Goal: Task Accomplishment & Management: Use online tool/utility

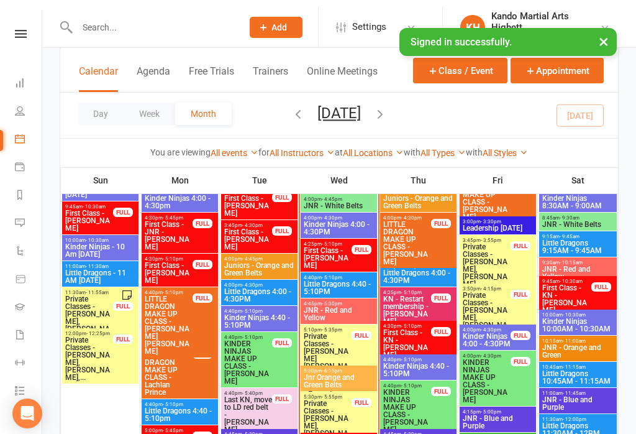
scroll to position [1216, 0]
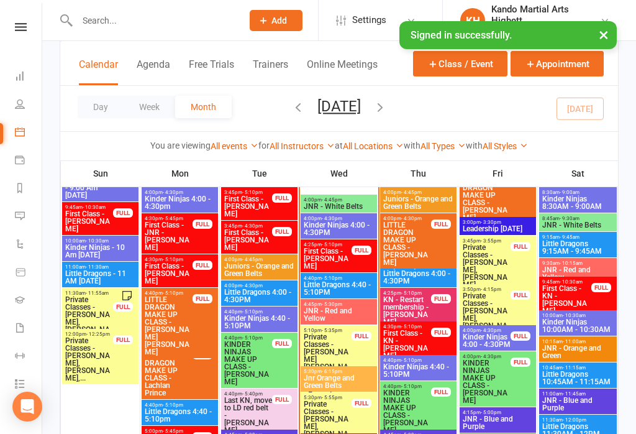
click at [347, 315] on span "JNR - Red and Yellow" at bounding box center [338, 314] width 71 height 15
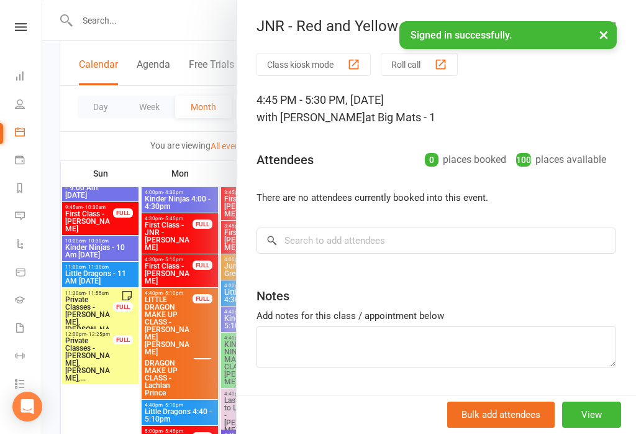
click at [349, 71] on button "Class kiosk mode" at bounding box center [314, 64] width 114 height 23
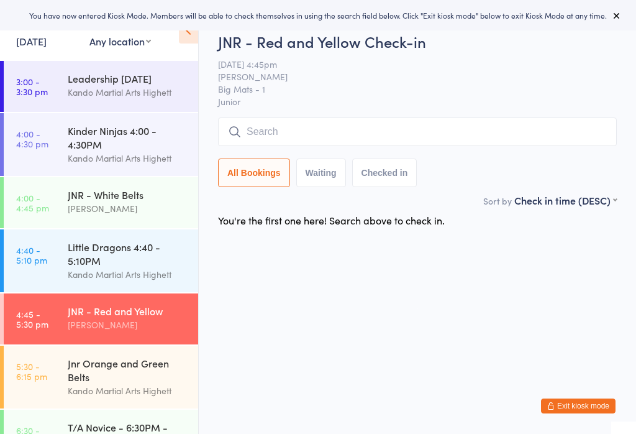
click at [183, 42] on icon at bounding box center [188, 30] width 19 height 26
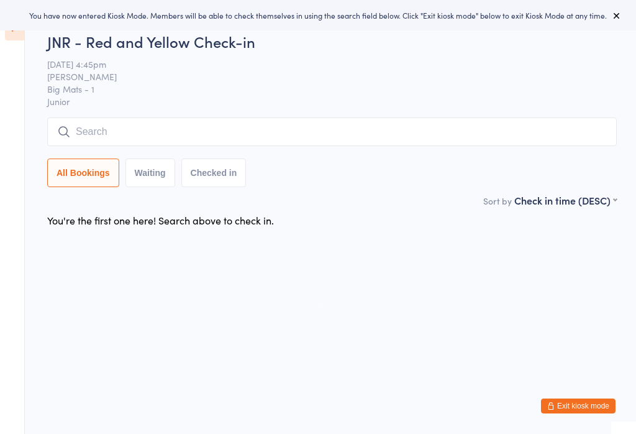
click at [303, 127] on input "search" at bounding box center [332, 131] width 570 height 29
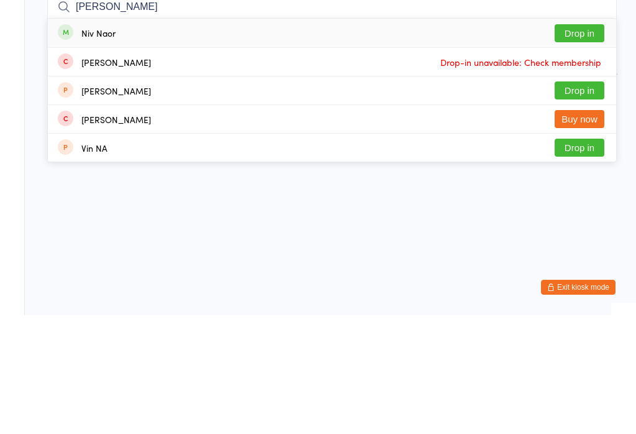
type input "Niv naor"
click at [579, 143] on button "Drop in" at bounding box center [580, 152] width 50 height 18
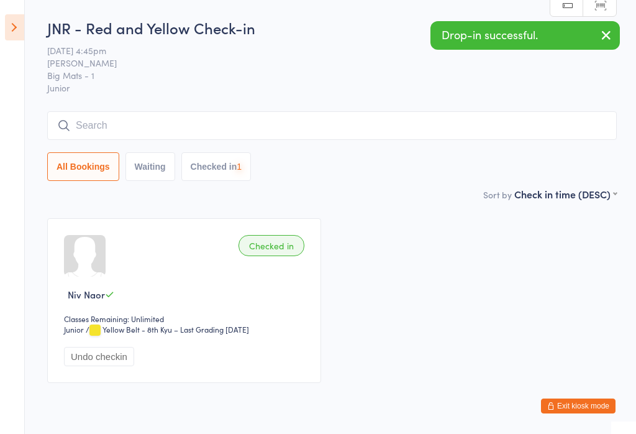
click at [364, 132] on input "search" at bounding box center [332, 125] width 570 height 29
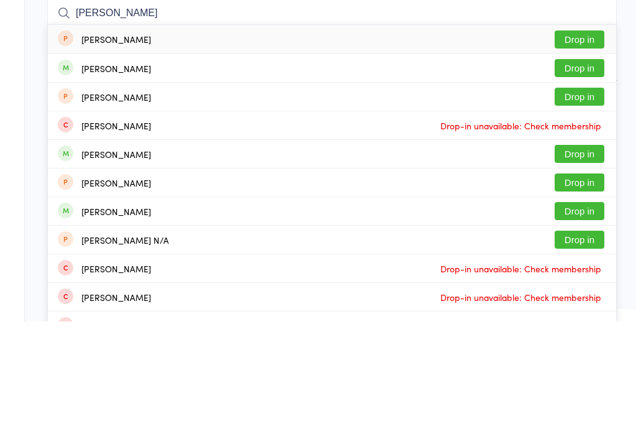
type input "Eli souc"
click at [574, 172] on button "Drop in" at bounding box center [580, 181] width 50 height 18
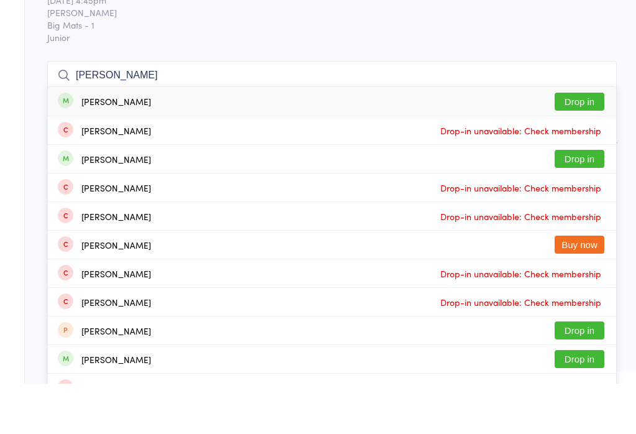
type input "james watson"
click at [562, 143] on button "Drop in" at bounding box center [580, 152] width 50 height 18
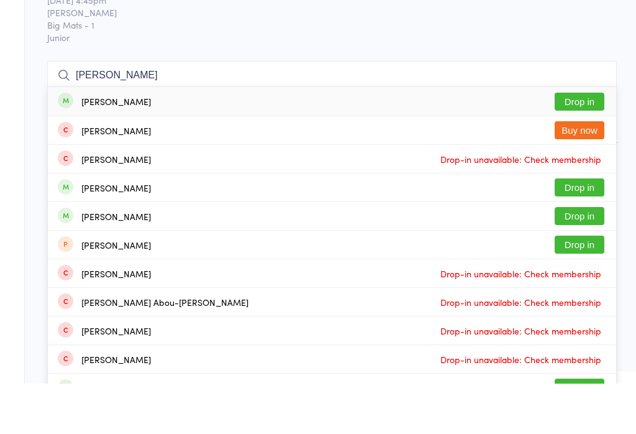
type input "hazel osman"
click at [561, 143] on button "Drop in" at bounding box center [580, 152] width 50 height 18
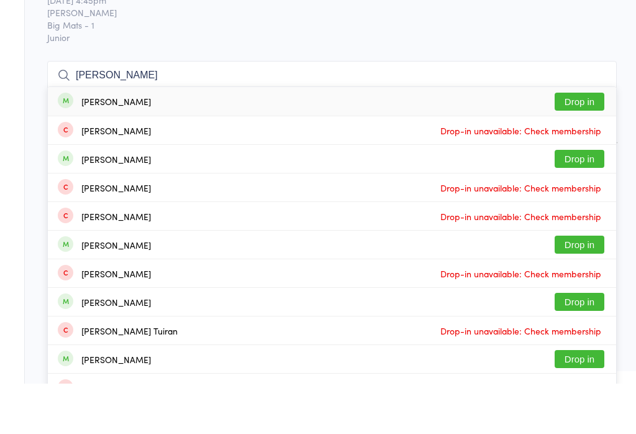
type input "mia rovenko"
click at [563, 143] on button "Drop in" at bounding box center [580, 152] width 50 height 18
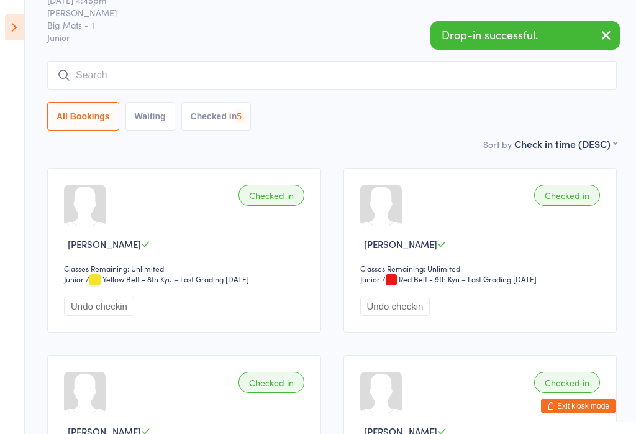
click at [397, 86] on input "search" at bounding box center [332, 75] width 570 height 29
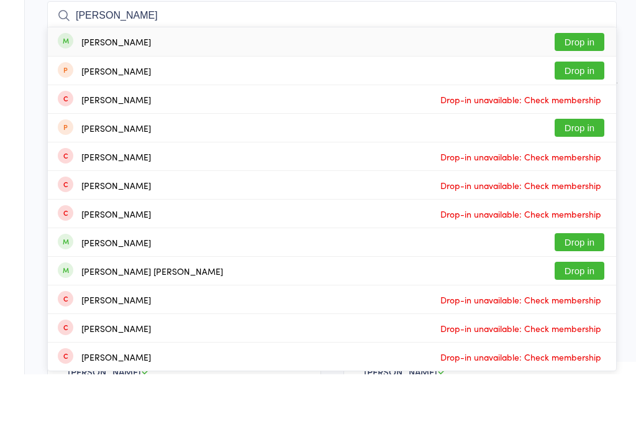
type input "Lasagna connor"
click at [567, 93] on button "Drop in" at bounding box center [580, 102] width 50 height 18
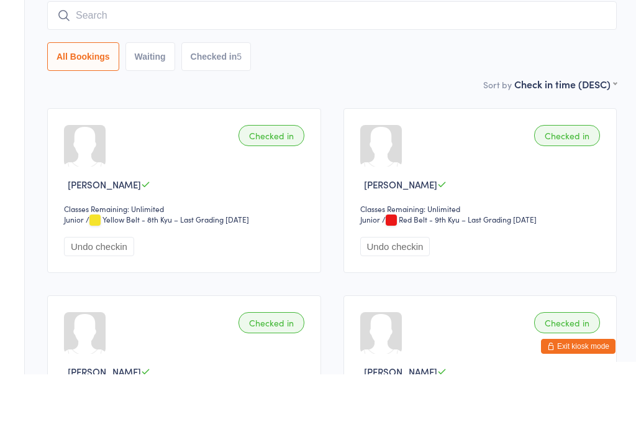
scroll to position [110, 0]
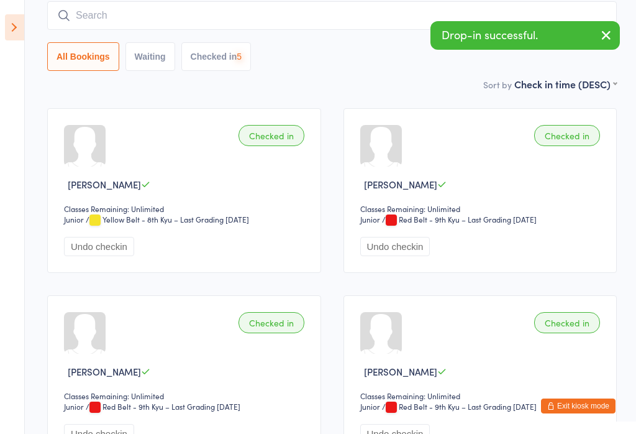
click at [353, 23] on input "search" at bounding box center [332, 15] width 570 height 29
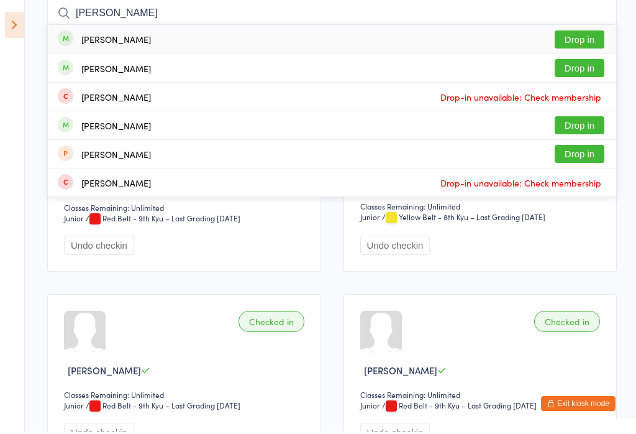
type input "Ivy pascoe"
click at [584, 40] on button "Drop in" at bounding box center [580, 42] width 50 height 18
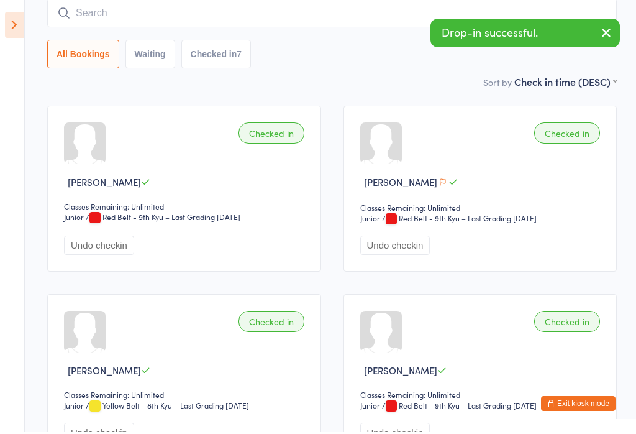
click at [386, 26] on input "search" at bounding box center [332, 15] width 570 height 29
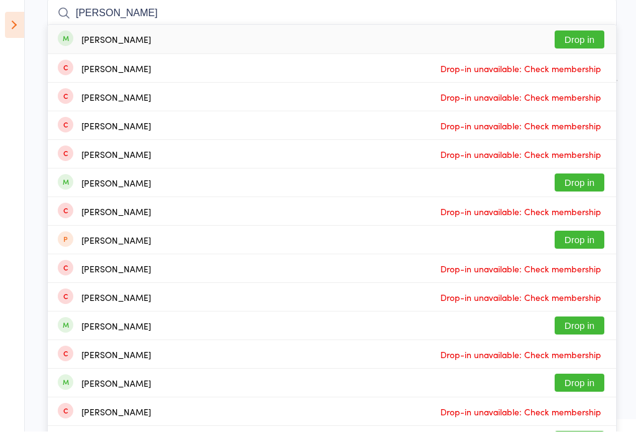
type input "Liam tran"
click at [578, 39] on button "Drop in" at bounding box center [580, 42] width 50 height 18
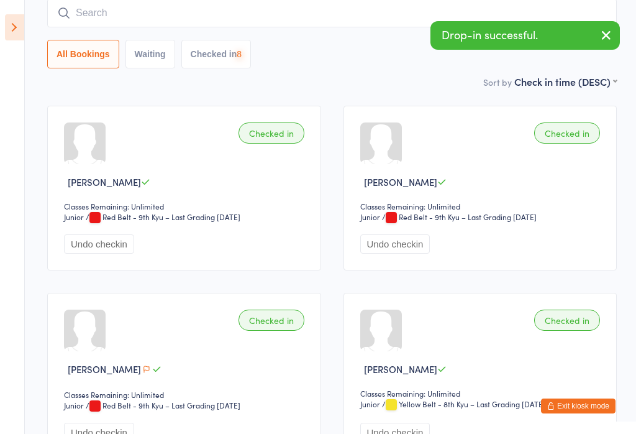
click at [364, 27] on input "search" at bounding box center [332, 13] width 570 height 29
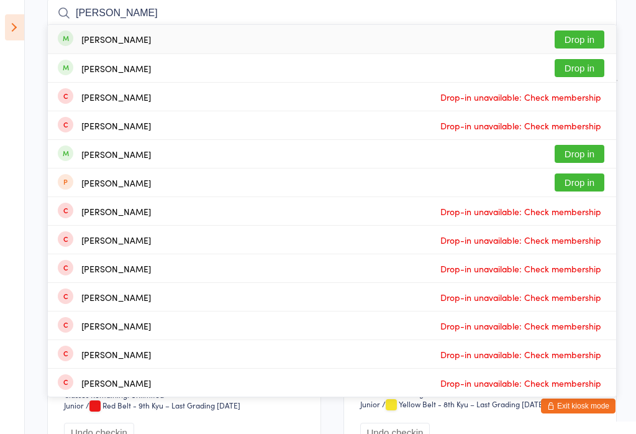
type input "Aubrey morgan"
click at [580, 38] on button "Drop in" at bounding box center [580, 39] width 50 height 18
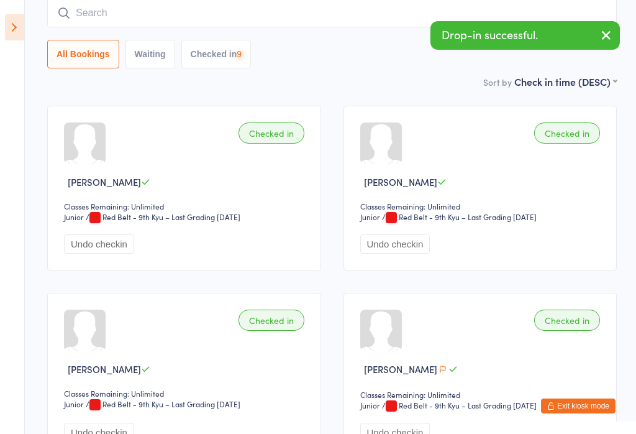
click at [476, 12] on input "search" at bounding box center [332, 13] width 570 height 29
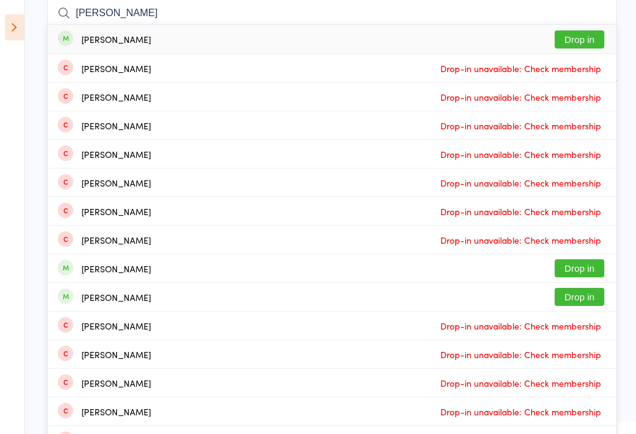
type input "Leo yalda"
click at [572, 41] on button "Drop in" at bounding box center [580, 39] width 50 height 18
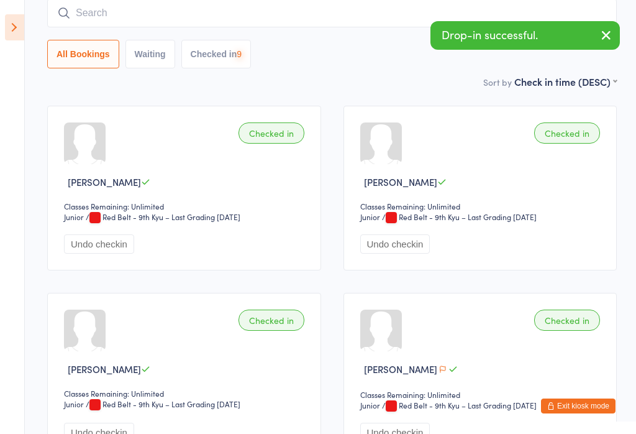
click at [351, 16] on input "search" at bounding box center [332, 13] width 570 height 29
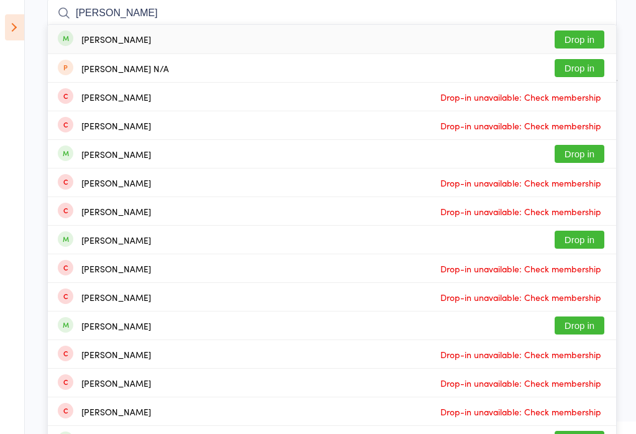
type input "Henry craig"
click at [580, 45] on button "Drop in" at bounding box center [580, 39] width 50 height 18
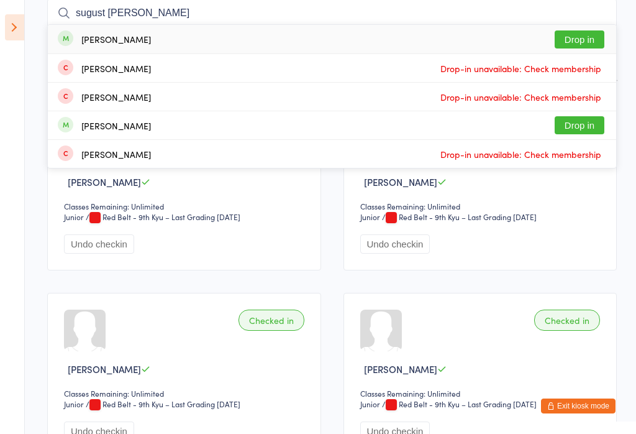
type input "sugust sindel"
click at [590, 40] on button "Drop in" at bounding box center [580, 39] width 50 height 18
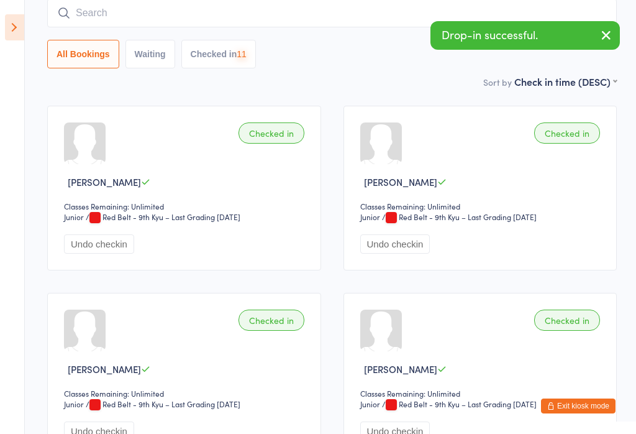
click at [431, 14] on input "search" at bounding box center [332, 13] width 570 height 29
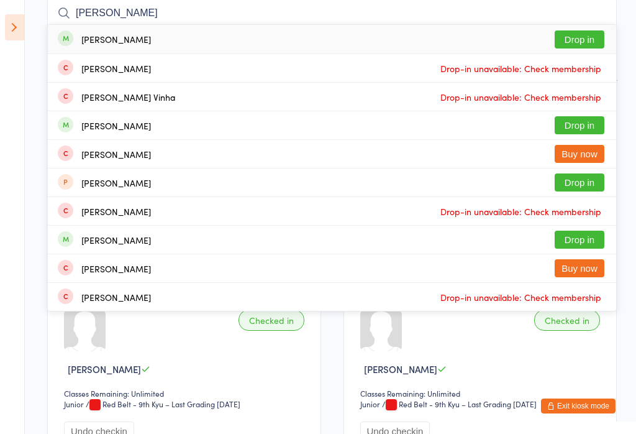
type input "Clara winkler"
click at [578, 35] on button "Drop in" at bounding box center [580, 39] width 50 height 18
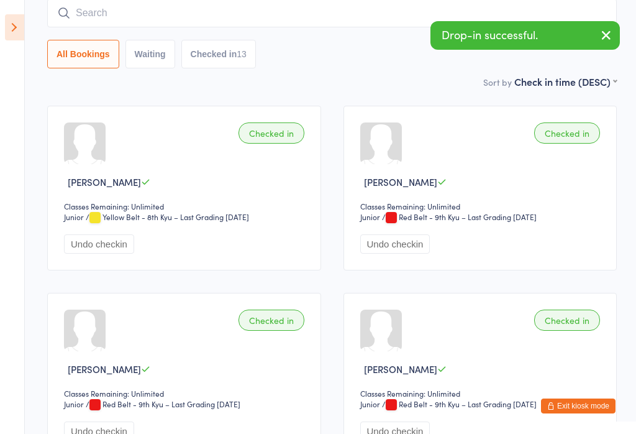
click at [343, 21] on input "search" at bounding box center [332, 13] width 570 height 29
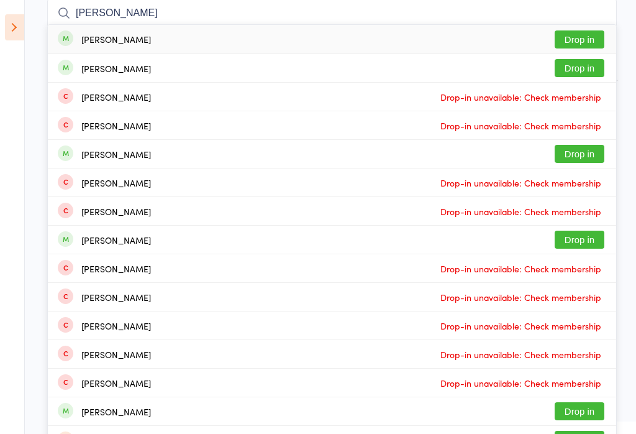
type input "Charlie hatton"
click at [579, 43] on button "Drop in" at bounding box center [580, 39] width 50 height 18
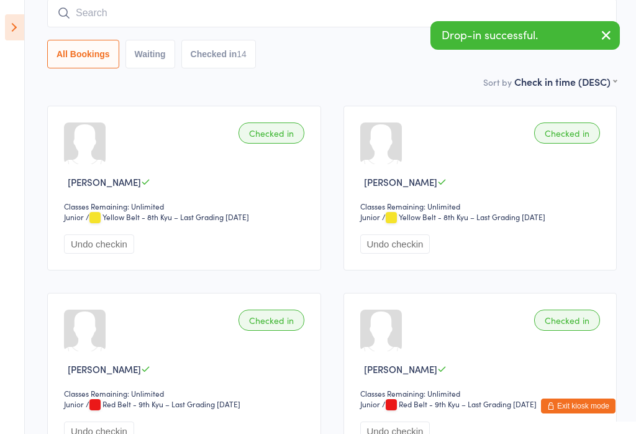
click at [343, 25] on input "search" at bounding box center [332, 13] width 570 height 29
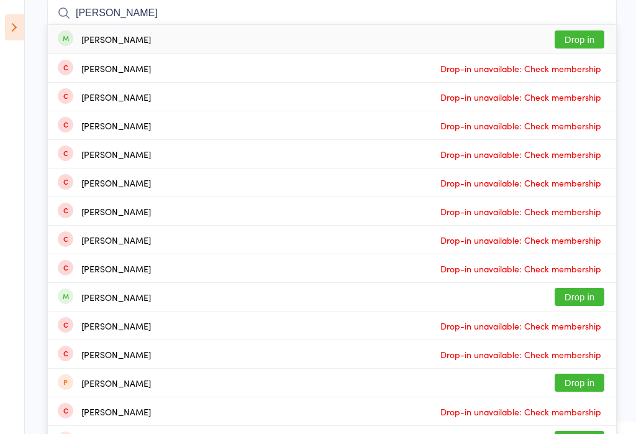
type input "Sophia nomikos"
click at [579, 42] on button "Drop in" at bounding box center [580, 39] width 50 height 18
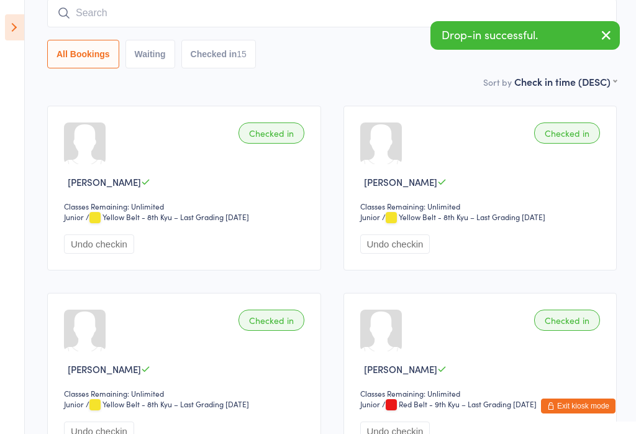
click at [298, 36] on div "All Bookings Waiting Checked in 15" at bounding box center [332, 34] width 570 height 70
click at [267, 14] on input "search" at bounding box center [332, 13] width 570 height 29
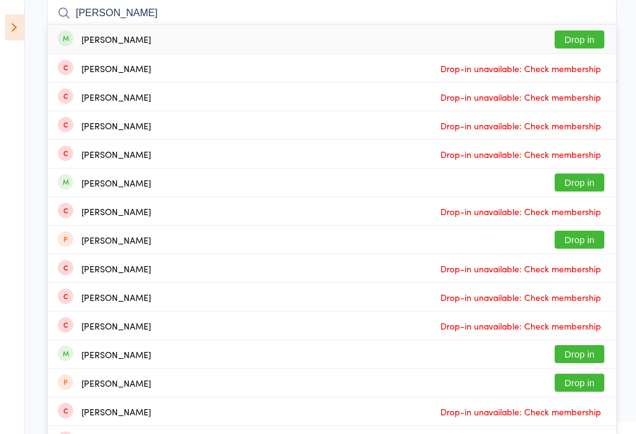
type input "Ethan changsan"
click at [571, 45] on button "Drop in" at bounding box center [580, 39] width 50 height 18
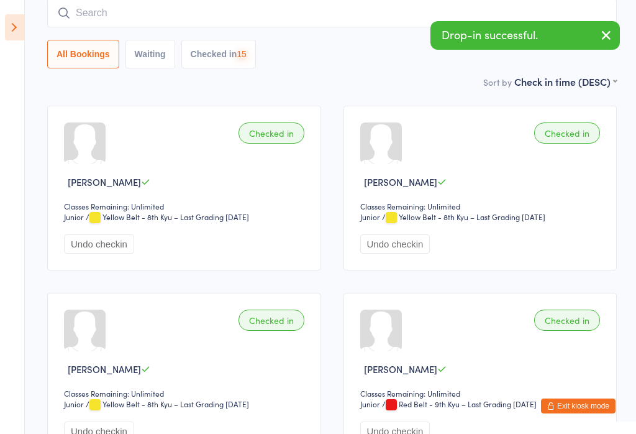
click at [375, 19] on input "search" at bounding box center [332, 13] width 570 height 29
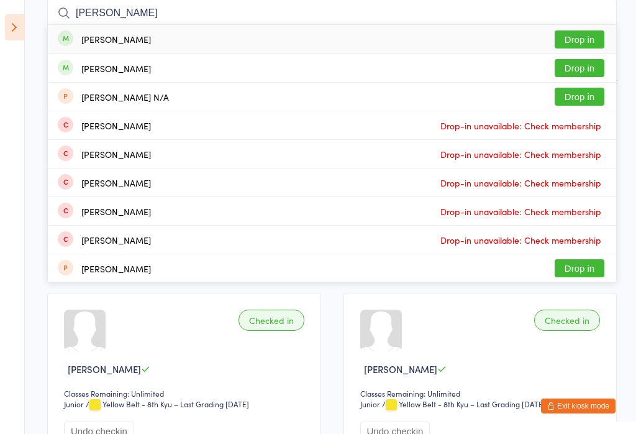
type input "Josefina troe"
click at [581, 40] on button "Drop in" at bounding box center [580, 39] width 50 height 18
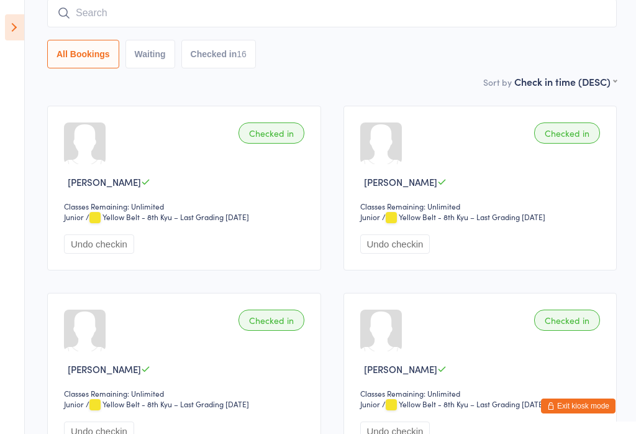
click at [439, 12] on input "search" at bounding box center [332, 13] width 570 height 29
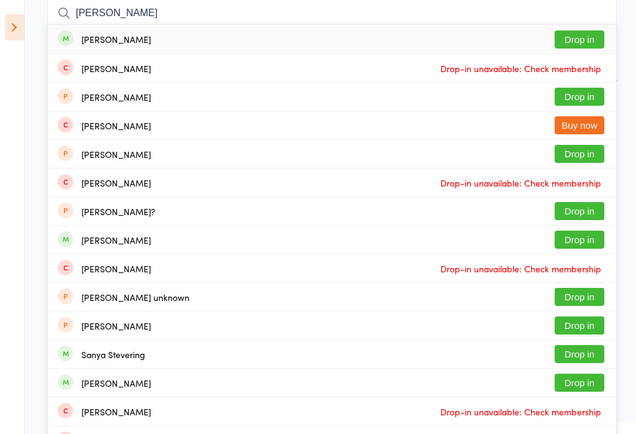
type input "Stevie cak"
click at [571, 41] on button "Drop in" at bounding box center [580, 39] width 50 height 18
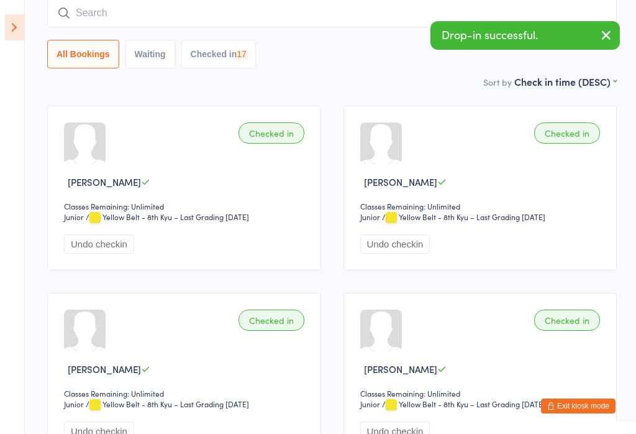
click at [378, 23] on input "search" at bounding box center [332, 13] width 570 height 29
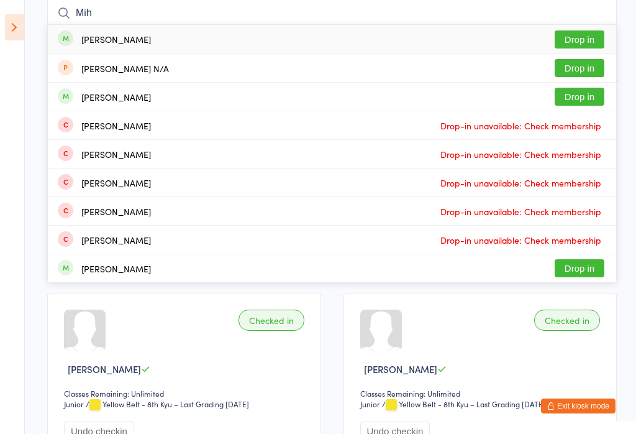
type input "Mih"
click at [570, 37] on button "Drop in" at bounding box center [580, 39] width 50 height 18
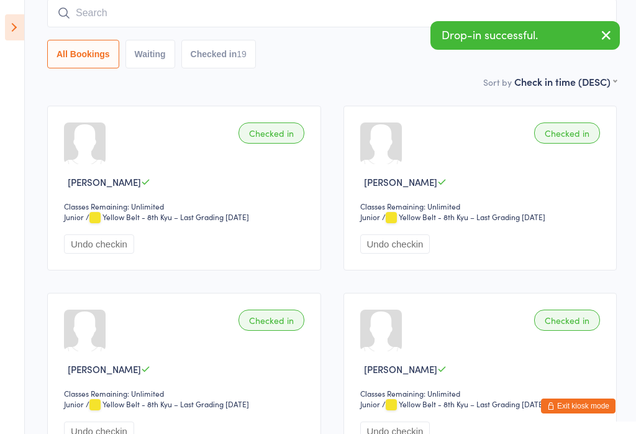
click at [356, 19] on input "search" at bounding box center [332, 13] width 570 height 29
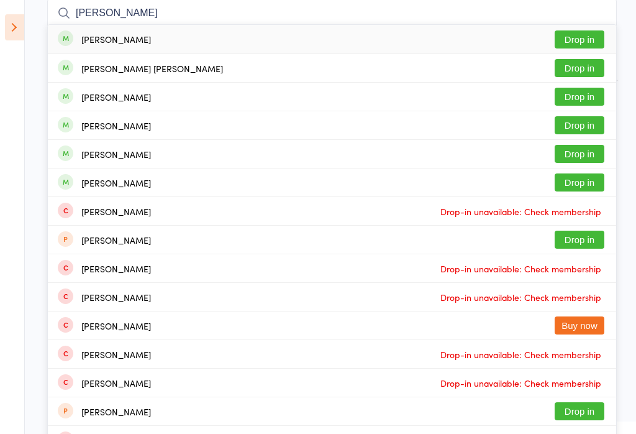
type input "Freya lee cheong"
click at [574, 39] on button "Drop in" at bounding box center [580, 39] width 50 height 18
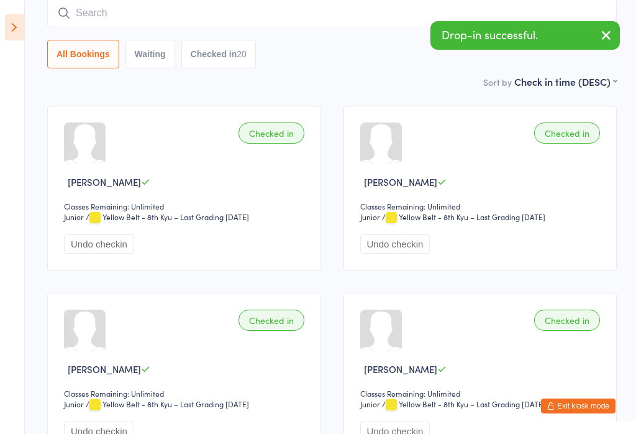
click at [316, 26] on input "search" at bounding box center [332, 13] width 570 height 29
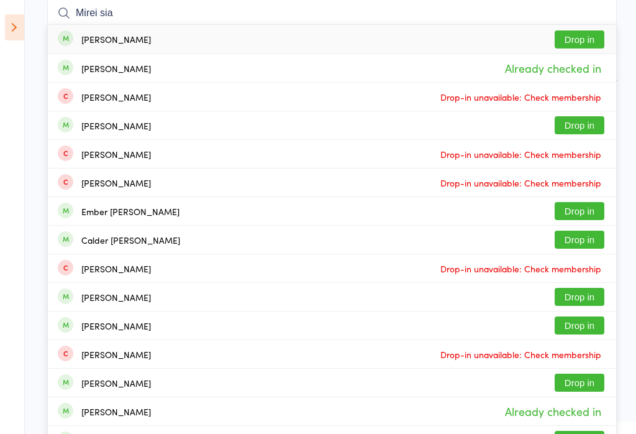
type input "Mirei sia"
click at [584, 32] on button "Drop in" at bounding box center [580, 39] width 50 height 18
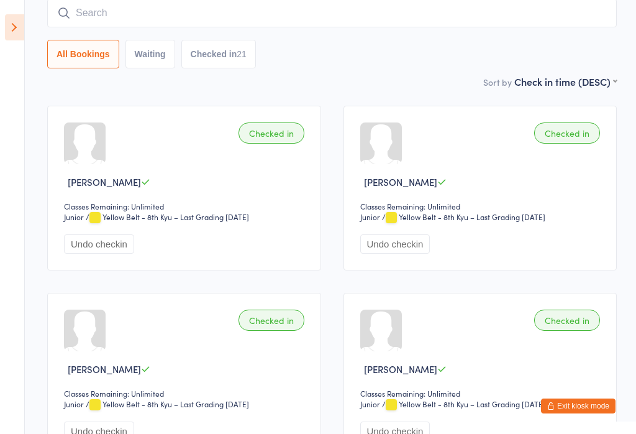
click at [16, 22] on icon at bounding box center [14, 27] width 19 height 26
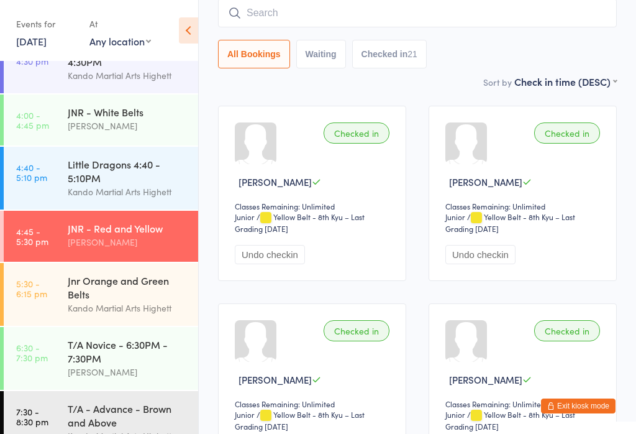
scroll to position [73, 0]
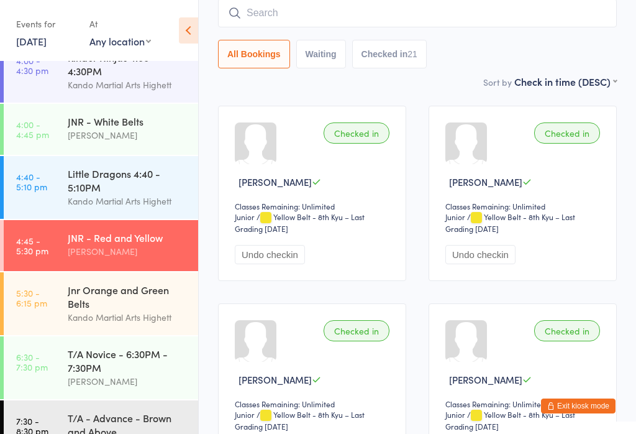
click at [127, 118] on div "JNR - White Belts" at bounding box center [128, 121] width 120 height 14
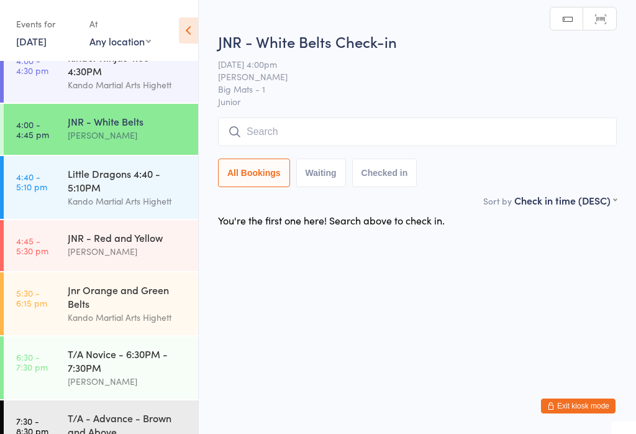
click at [195, 26] on icon at bounding box center [188, 30] width 19 height 26
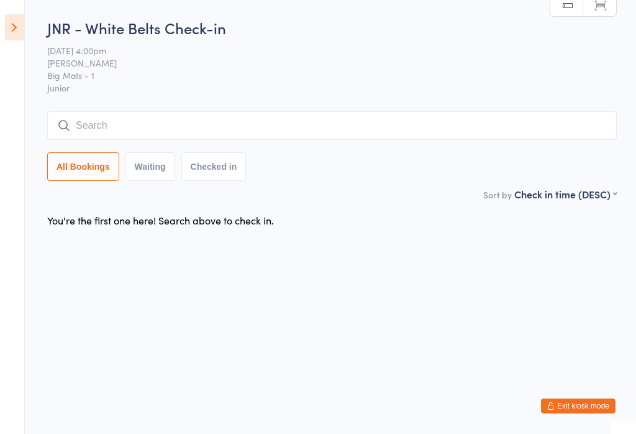
click at [282, 139] on input "search" at bounding box center [332, 125] width 570 height 29
click at [341, 119] on input "search" at bounding box center [332, 125] width 570 height 29
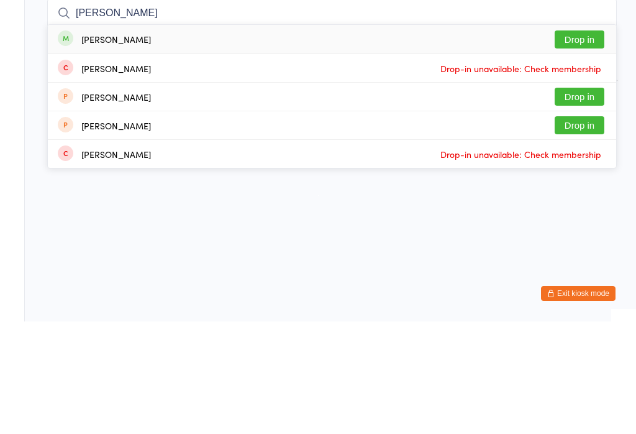
type input "Saul reub"
click at [582, 143] on button "Drop in" at bounding box center [580, 152] width 50 height 18
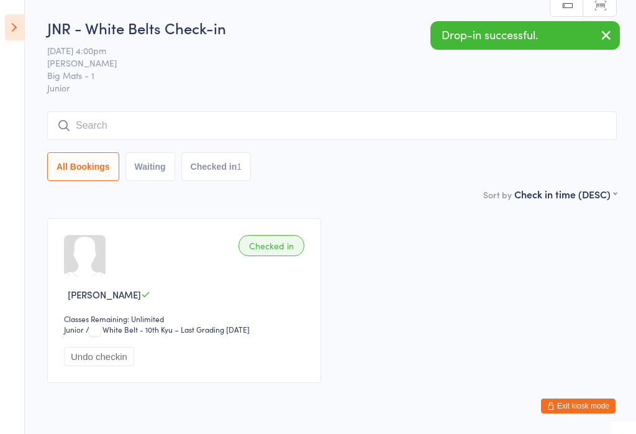
click at [282, 128] on input "search" at bounding box center [332, 125] width 570 height 29
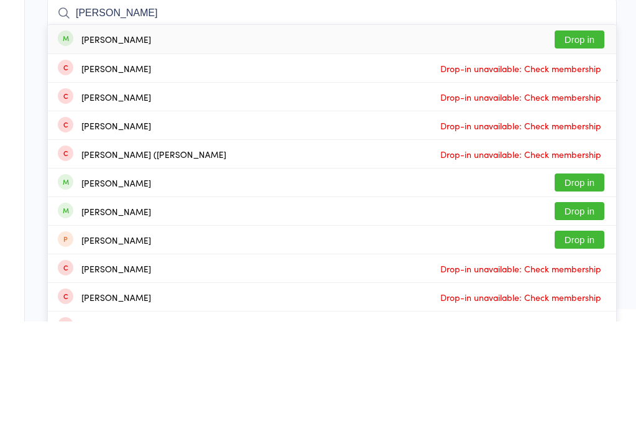
type input "Isabell"
click at [590, 143] on button "Drop in" at bounding box center [580, 152] width 50 height 18
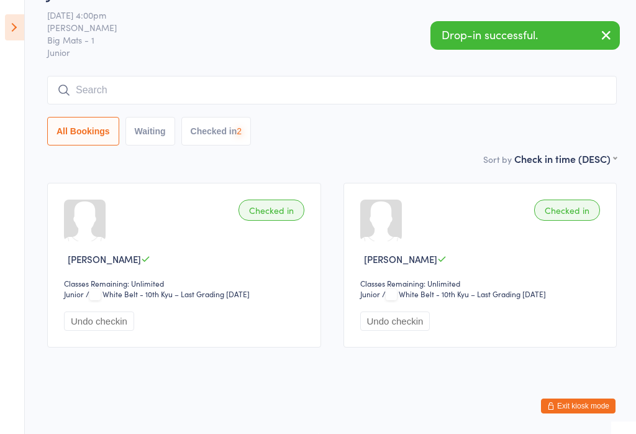
click at [282, 76] on input "search" at bounding box center [332, 90] width 570 height 29
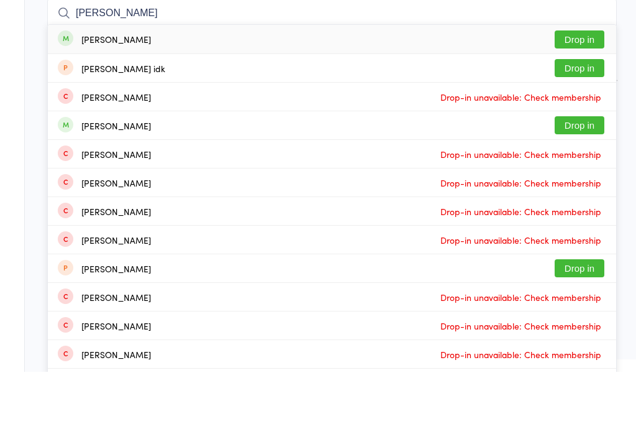
type input "Tanya lyer"
click at [577, 93] on button "Drop in" at bounding box center [580, 102] width 50 height 18
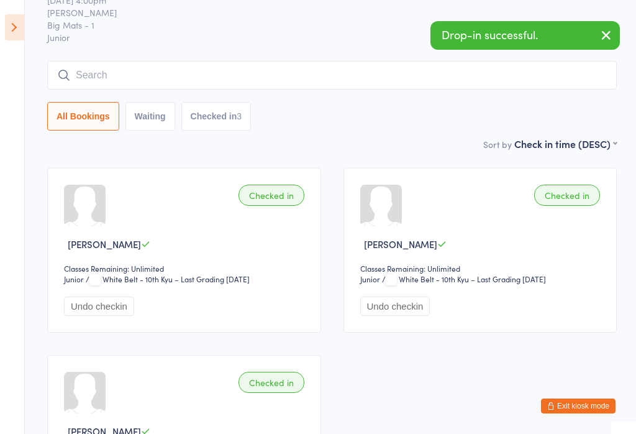
click at [347, 68] on input "search" at bounding box center [332, 75] width 570 height 29
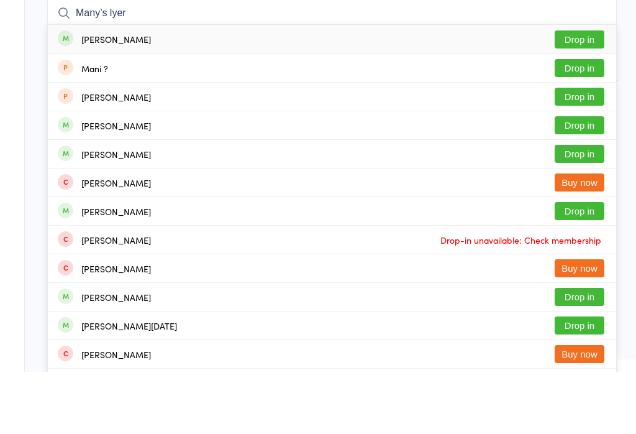
type input "Many’s lyer"
click at [585, 93] on button "Drop in" at bounding box center [580, 102] width 50 height 18
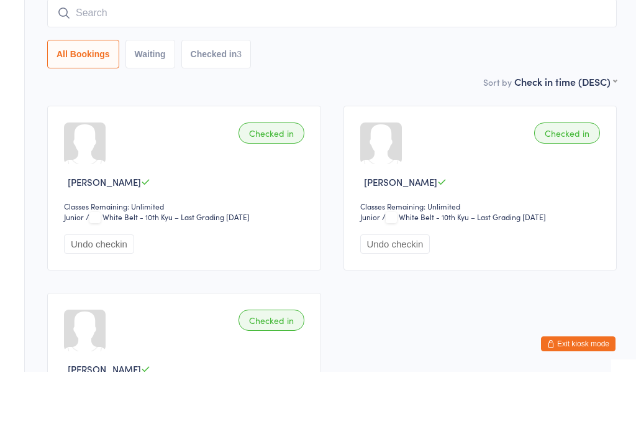
scroll to position [113, 0]
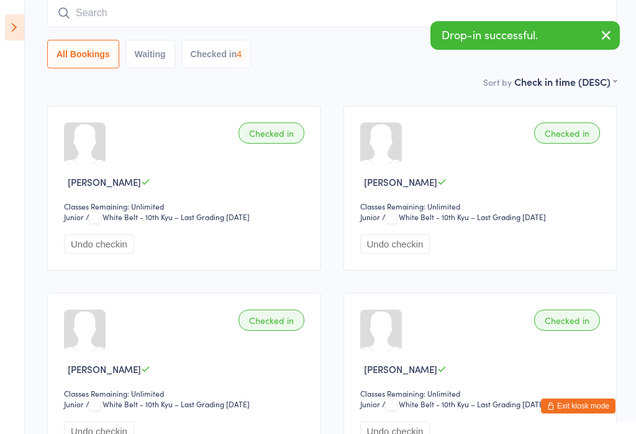
click at [329, 17] on input "search" at bounding box center [332, 13] width 570 height 29
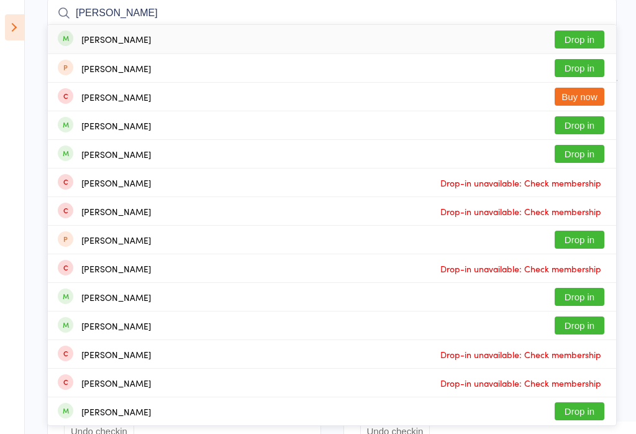
type input "Ashleigh chin"
click at [586, 39] on button "Drop in" at bounding box center [580, 39] width 50 height 18
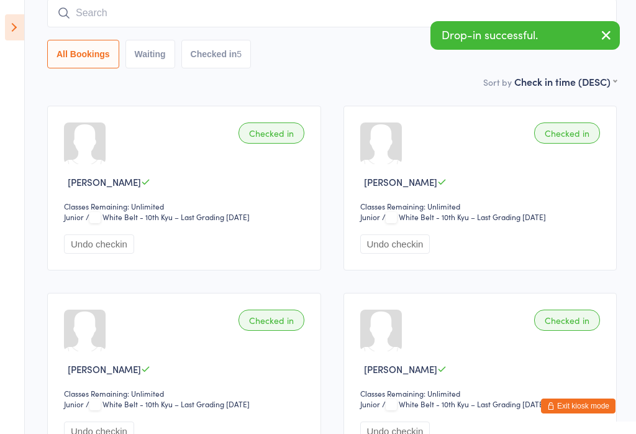
click at [372, 27] on input "search" at bounding box center [332, 13] width 570 height 29
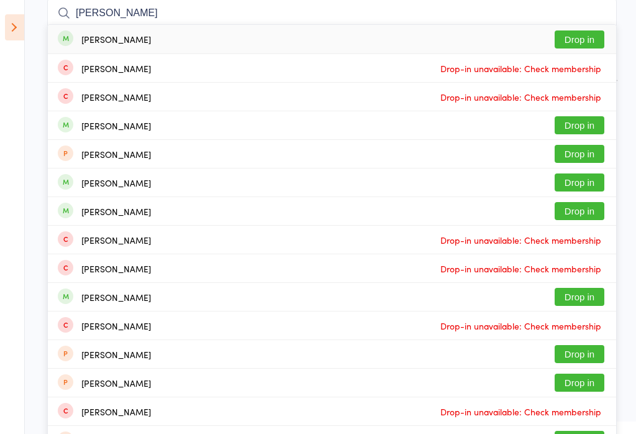
type input "Nathaniel perer"
click at [584, 34] on button "Drop in" at bounding box center [580, 39] width 50 height 18
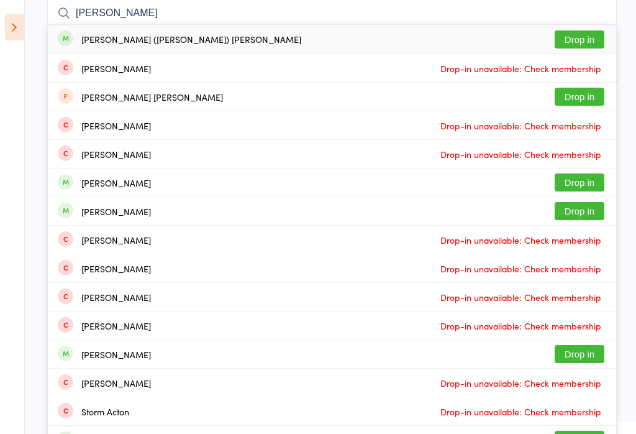
type input "alan st"
click at [574, 32] on button "Drop in" at bounding box center [580, 39] width 50 height 18
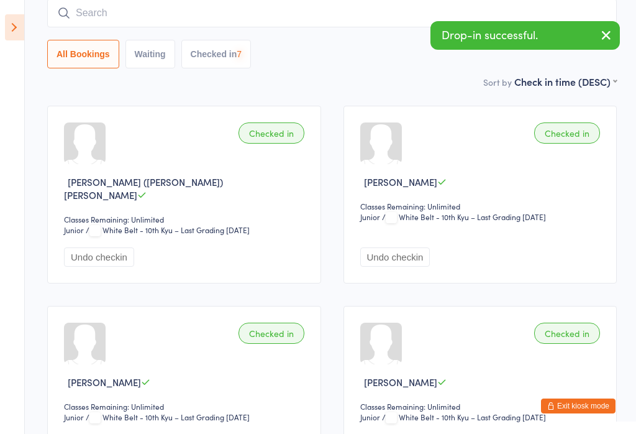
click at [331, 20] on input "search" at bounding box center [332, 13] width 570 height 29
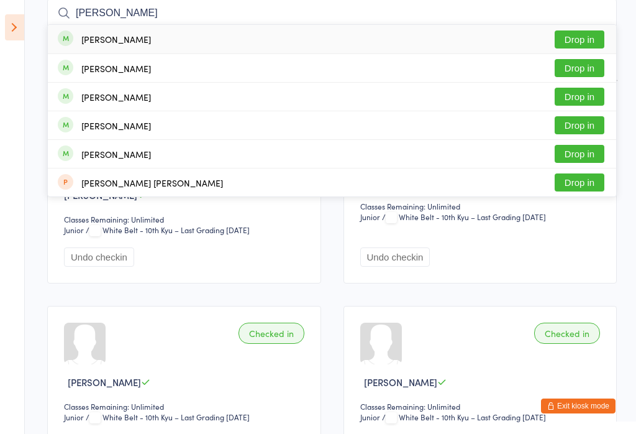
type input "Freya starikov"
click at [567, 34] on button "Drop in" at bounding box center [580, 39] width 50 height 18
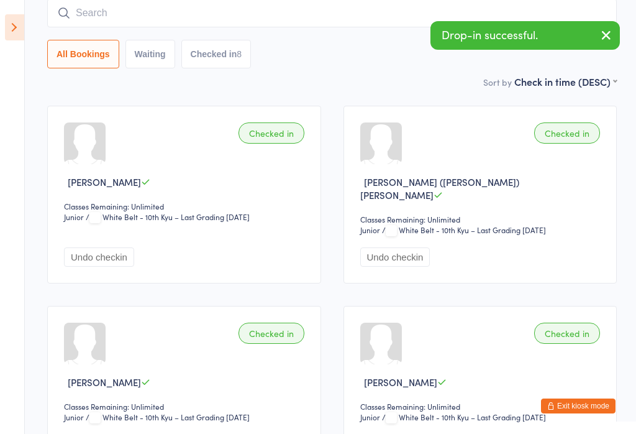
click at [310, 22] on input "search" at bounding box center [332, 13] width 570 height 29
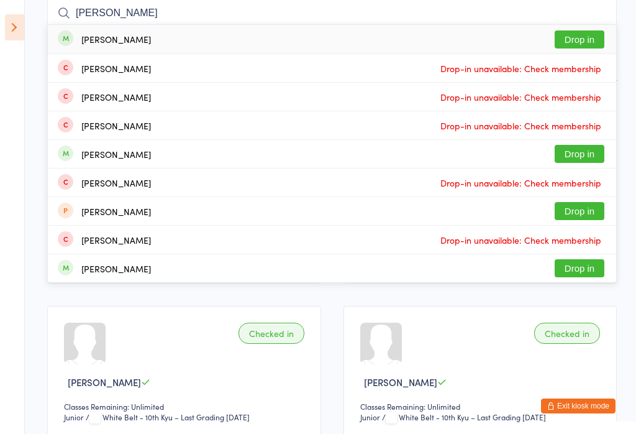
type input "Jonathan tsyrlin"
click at [584, 37] on button "Drop in" at bounding box center [580, 39] width 50 height 18
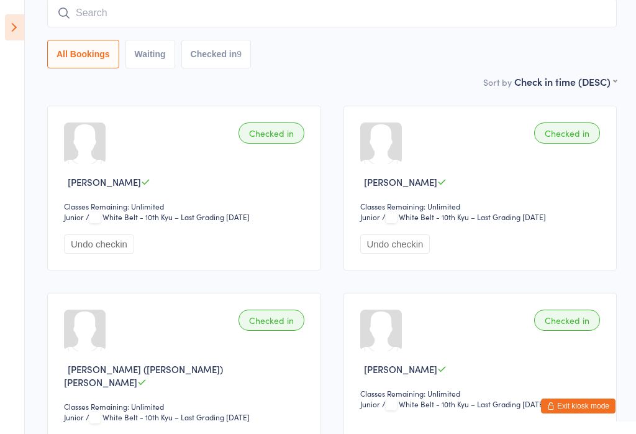
click at [350, 23] on input "search" at bounding box center [332, 13] width 570 height 29
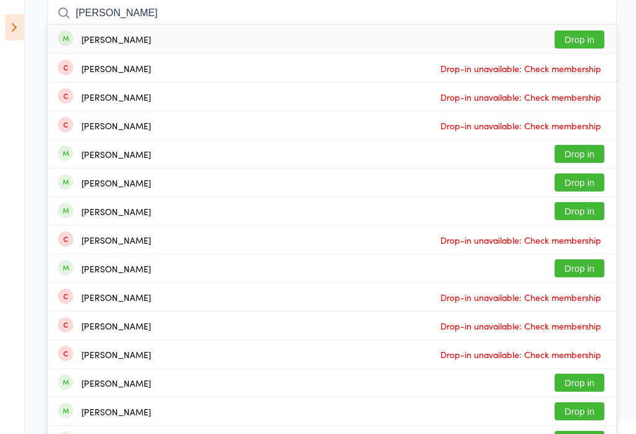
type input "Sebastian spicer"
click at [573, 48] on button "Drop in" at bounding box center [580, 39] width 50 height 18
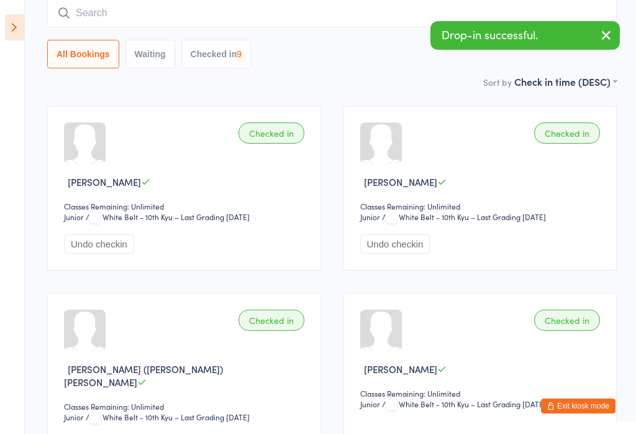
click at [430, 22] on input "search" at bounding box center [332, 13] width 570 height 29
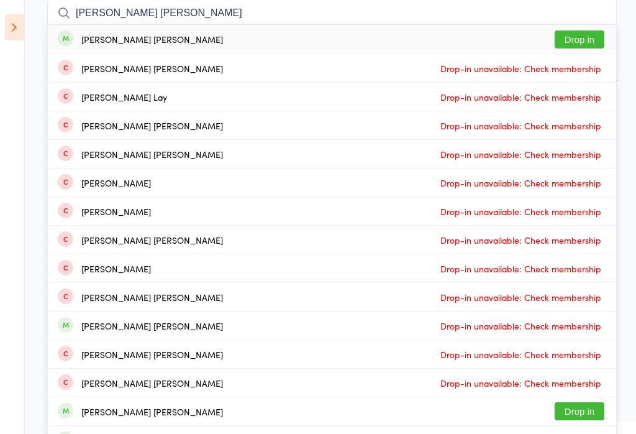
type input "Hudson fox"
click at [585, 35] on button "Drop in" at bounding box center [580, 39] width 50 height 18
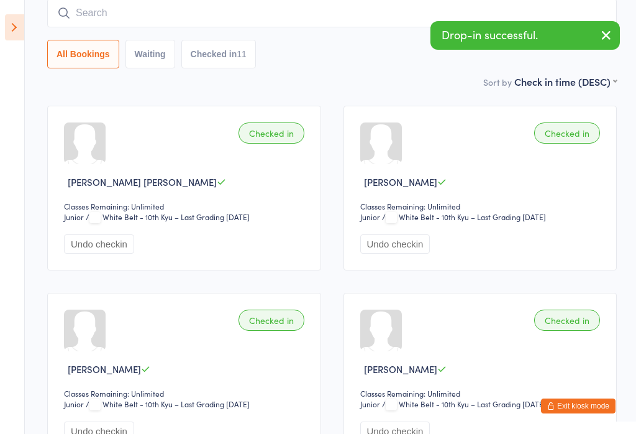
click at [388, 12] on input "search" at bounding box center [332, 13] width 570 height 29
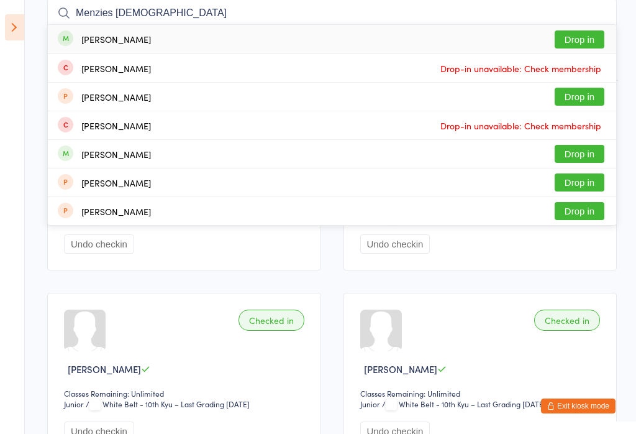
type input "Menzies brahman"
click at [569, 42] on button "Drop in" at bounding box center [580, 39] width 50 height 18
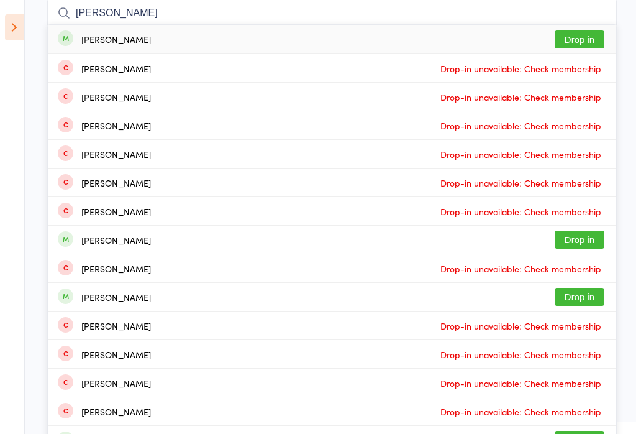
type input "samuel chin"
click at [576, 35] on button "Drop in" at bounding box center [580, 39] width 50 height 18
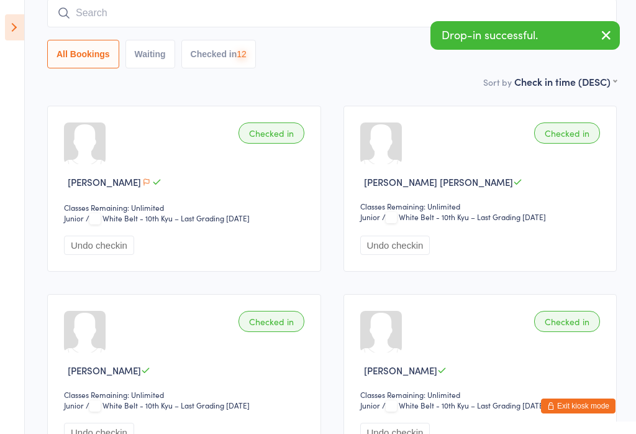
click at [411, 22] on input "search" at bounding box center [332, 13] width 570 height 29
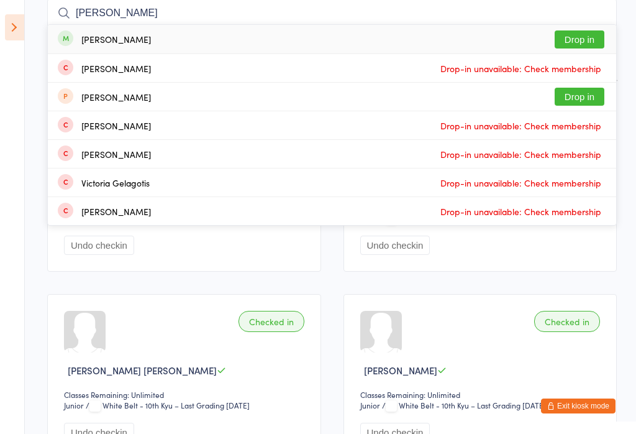
type input "Victoria caber"
click at [589, 37] on button "Drop in" at bounding box center [580, 39] width 50 height 18
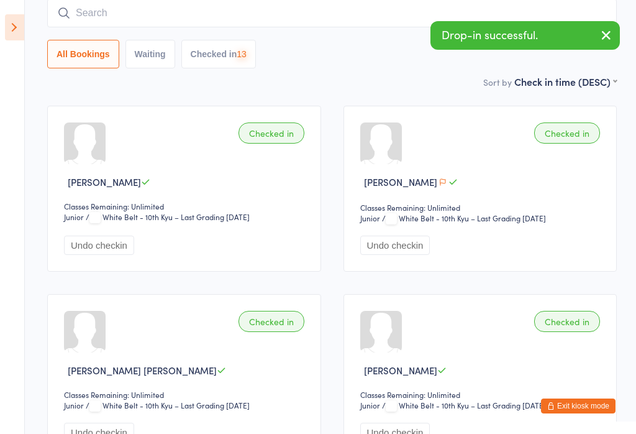
click at [336, 19] on input "search" at bounding box center [332, 13] width 570 height 29
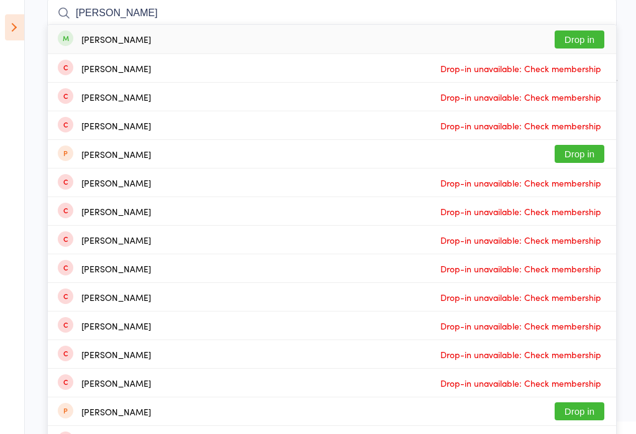
type input "Harrison clayton"
click at [582, 45] on button "Drop in" at bounding box center [580, 39] width 50 height 18
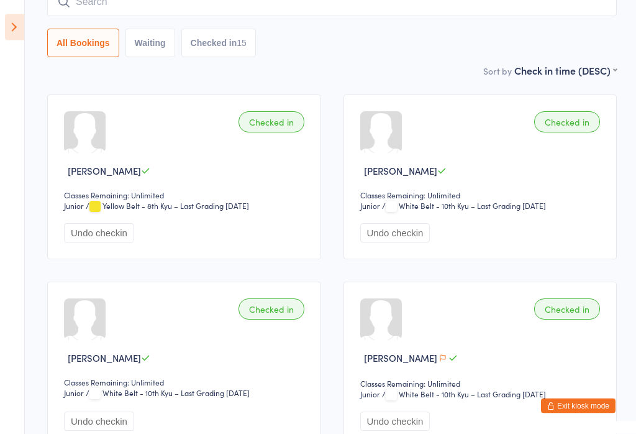
scroll to position [0, 0]
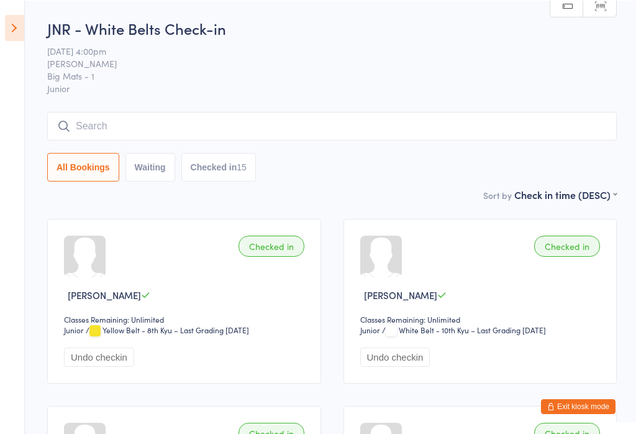
click at [109, 356] on button "Undo checkin" at bounding box center [99, 356] width 70 height 19
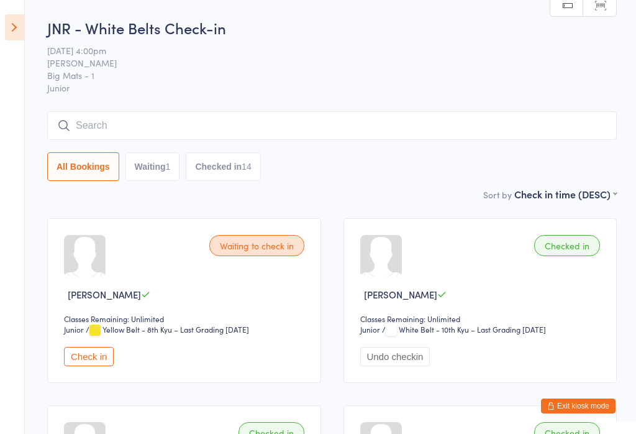
click at [568, 398] on button "Exit kiosk mode" at bounding box center [578, 405] width 75 height 15
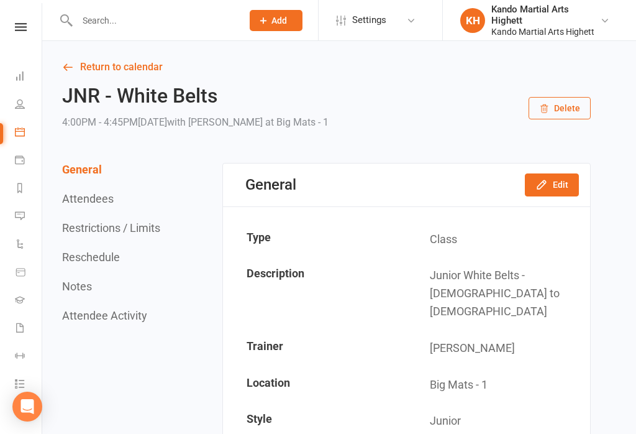
click at [11, 141] on li "Calendar" at bounding box center [21, 133] width 42 height 28
click at [24, 132] on icon at bounding box center [20, 132] width 10 height 10
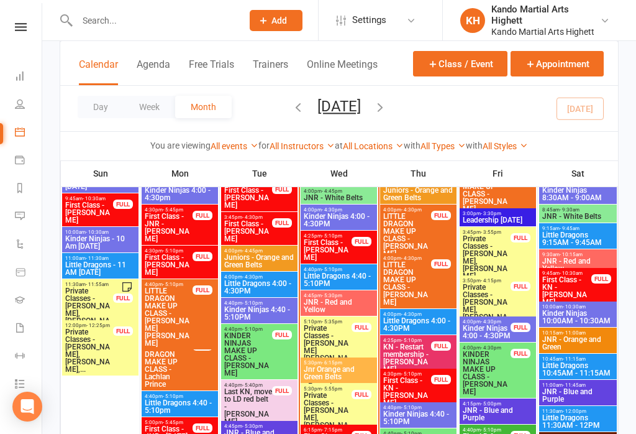
scroll to position [1234, 0]
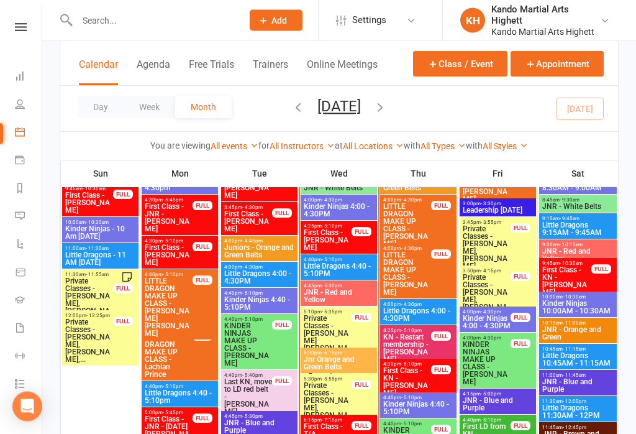
click at [315, 229] on span "First Class - [PERSON_NAME]" at bounding box center [327, 240] width 49 height 22
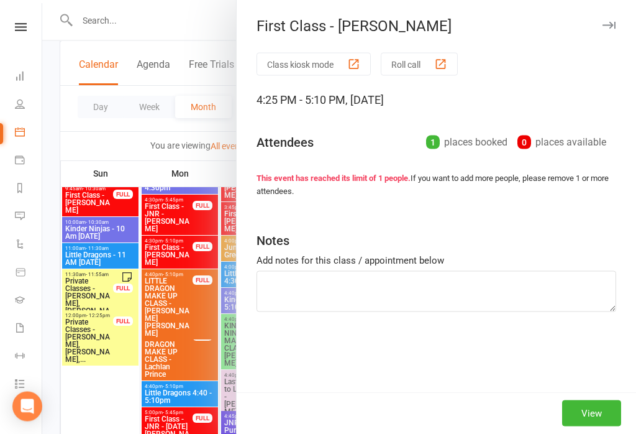
scroll to position [1234, 0]
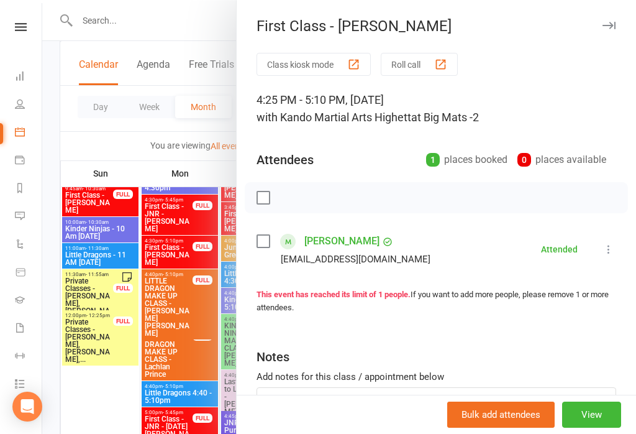
click at [336, 238] on link "Kiaan Mittal" at bounding box center [342, 241] width 75 height 20
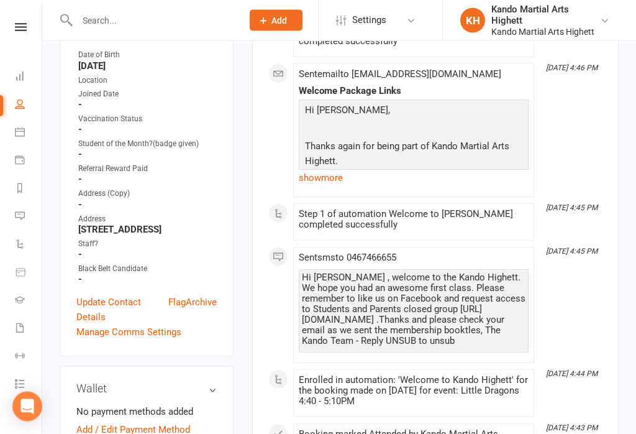
scroll to position [336, 0]
click at [15, 105] on icon at bounding box center [20, 104] width 10 height 10
select select "100"
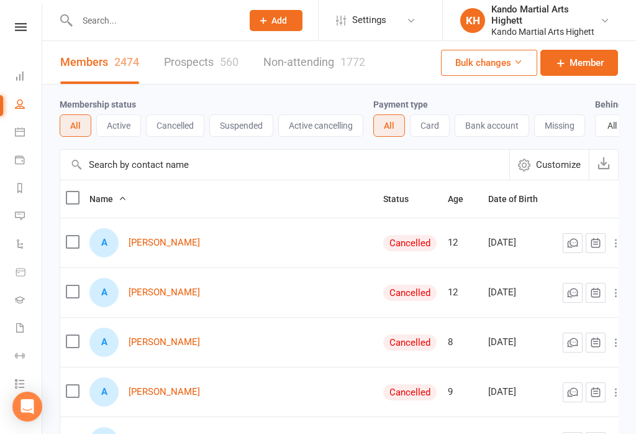
click at [16, 134] on icon at bounding box center [20, 132] width 10 height 10
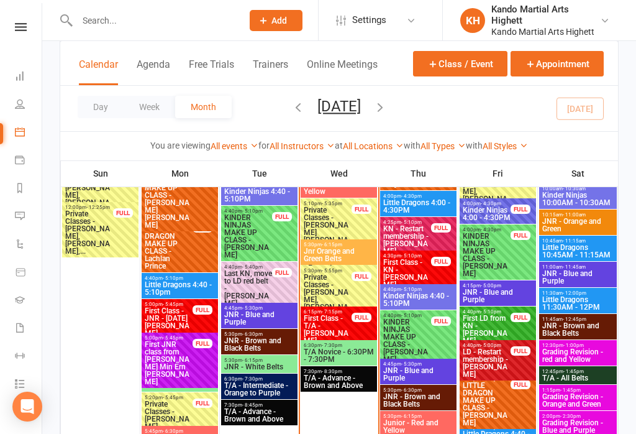
scroll to position [1343, 0]
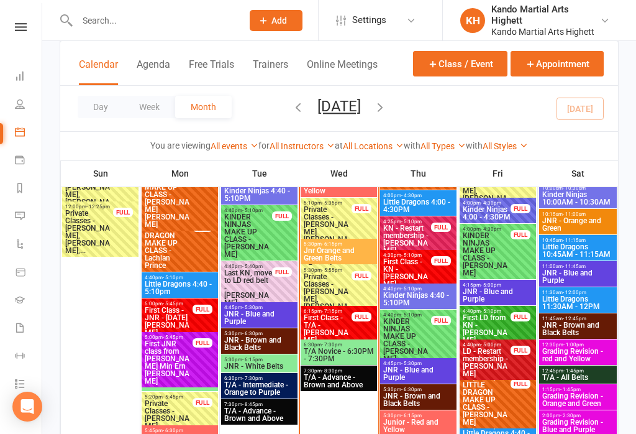
click at [339, 277] on span "Private Classes - [PERSON_NAME], [PERSON_NAME]" at bounding box center [327, 295] width 49 height 45
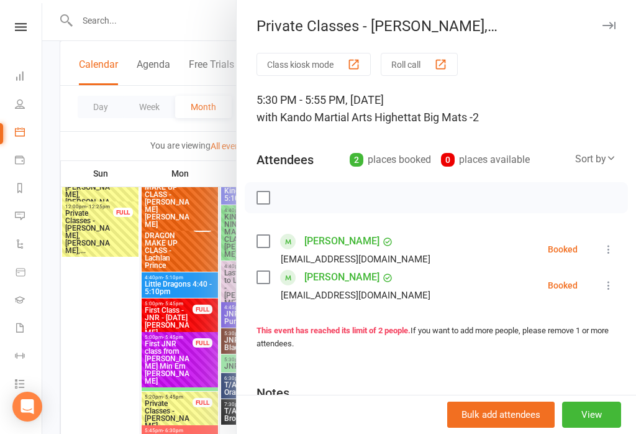
click at [602, 287] on button at bounding box center [609, 285] width 15 height 15
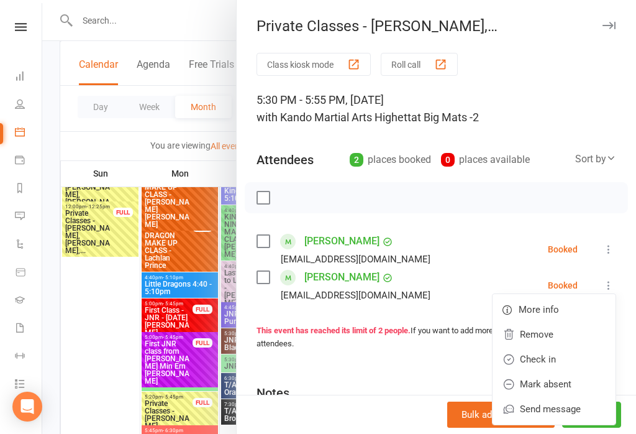
click at [541, 360] on link "Check in" at bounding box center [554, 359] width 123 height 25
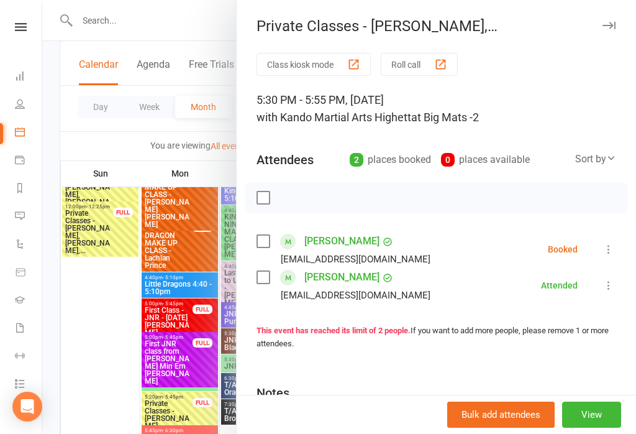
click at [604, 242] on button at bounding box center [609, 249] width 15 height 15
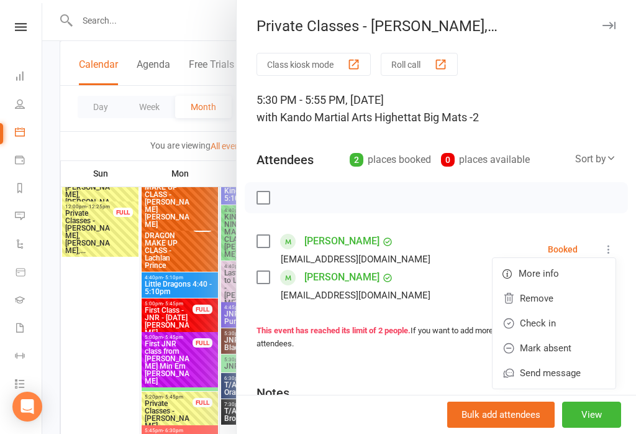
click at [551, 346] on link "Mark absent" at bounding box center [554, 348] width 123 height 25
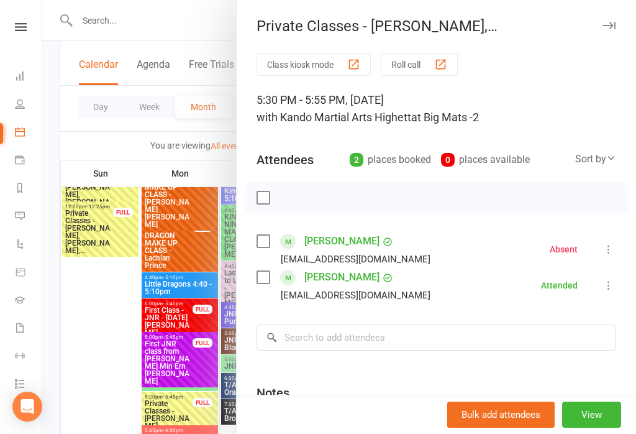
click at [145, 313] on div at bounding box center [339, 217] width 594 height 434
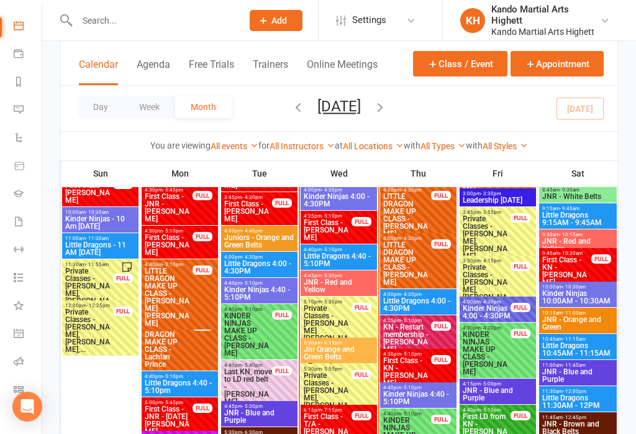
scroll to position [104, 1]
click at [20, 364] on icon at bounding box center [19, 363] width 10 height 10
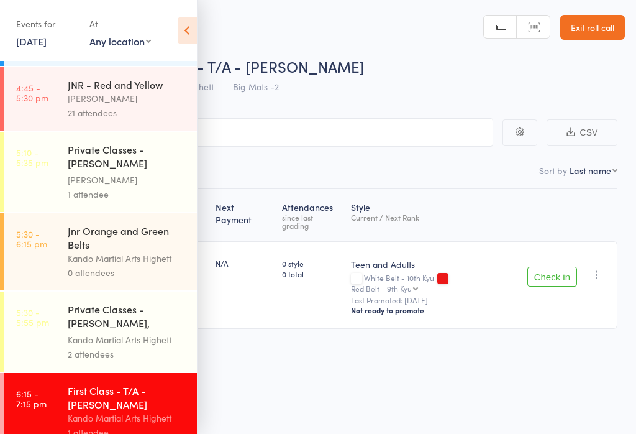
scroll to position [357, 0]
click at [113, 266] on div "Kando Martial Arts Highett" at bounding box center [127, 259] width 119 height 14
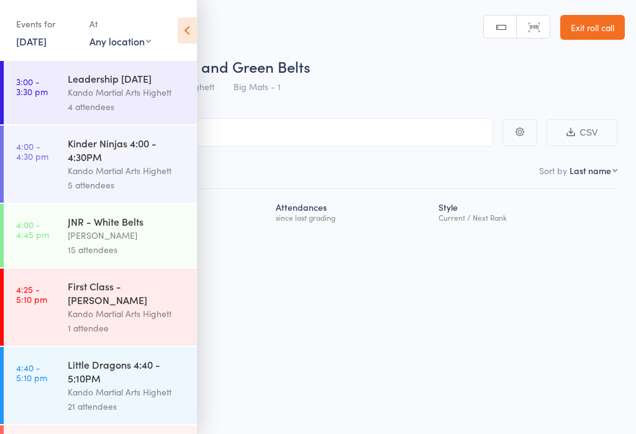
click at [186, 27] on icon at bounding box center [187, 30] width 19 height 26
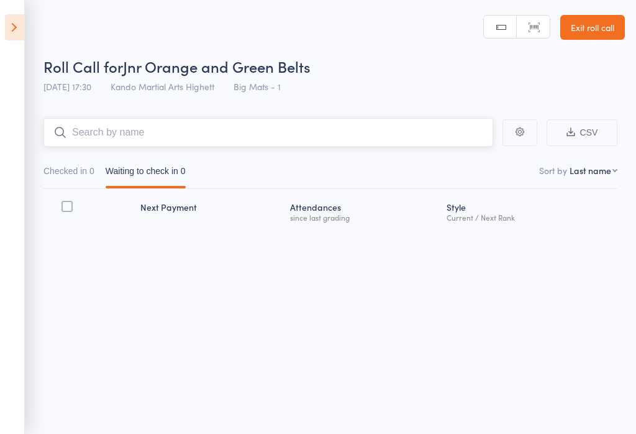
click at [220, 127] on input "search" at bounding box center [269, 132] width 450 height 29
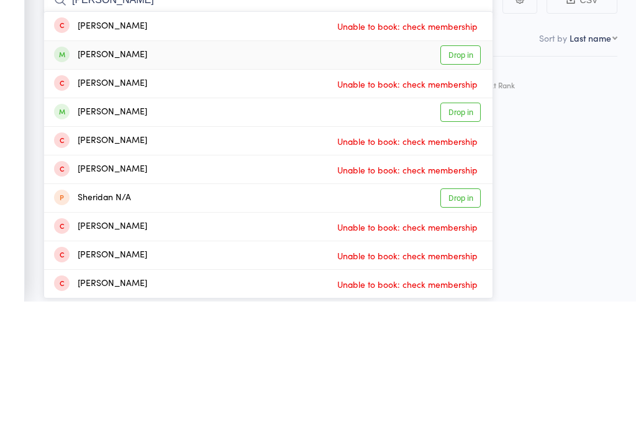
type input "Aidan"
click at [459, 178] on link "Drop in" at bounding box center [461, 187] width 40 height 19
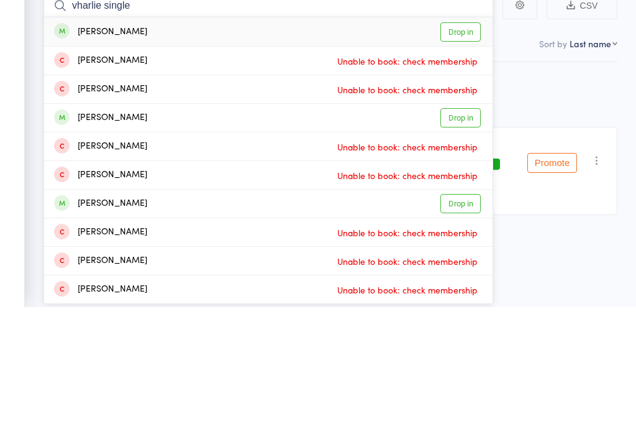
type input "vharlie single"
click at [457, 149] on link "Drop in" at bounding box center [461, 158] width 40 height 19
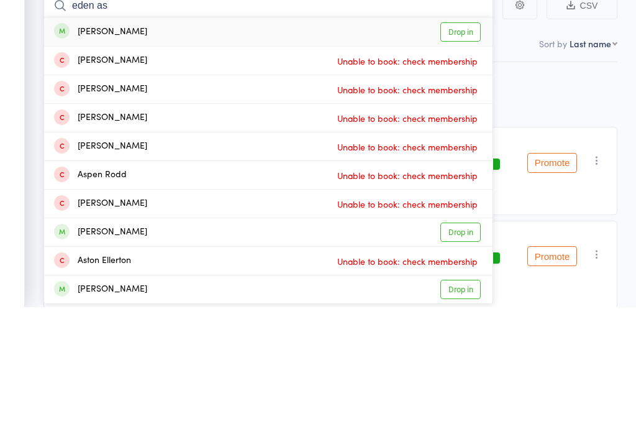
type input "eden as"
click at [447, 149] on link "Drop in" at bounding box center [461, 158] width 40 height 19
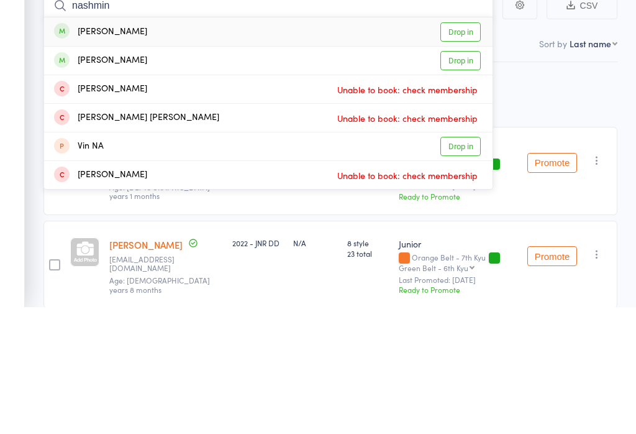
type input "nashmin"
click at [452, 149] on link "Drop in" at bounding box center [461, 158] width 40 height 19
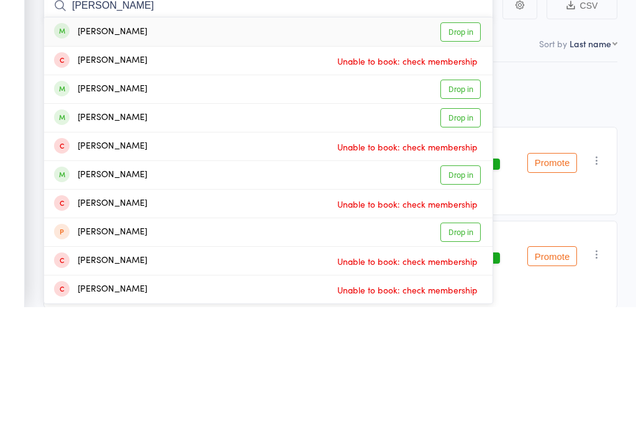
type input "Leila kula"
click at [467, 149] on link "Drop in" at bounding box center [461, 158] width 40 height 19
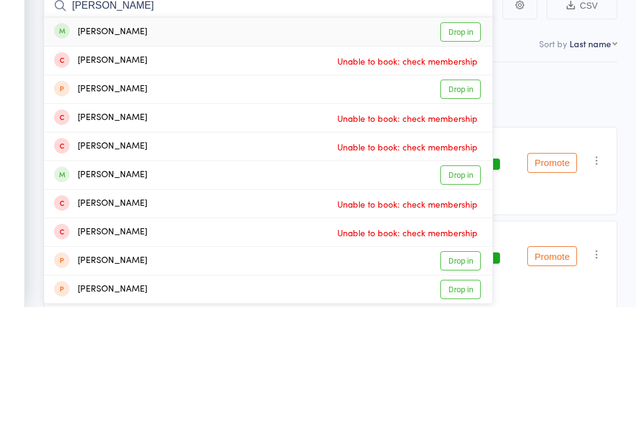
type input "sara kul"
click at [453, 149] on link "Drop in" at bounding box center [461, 158] width 40 height 19
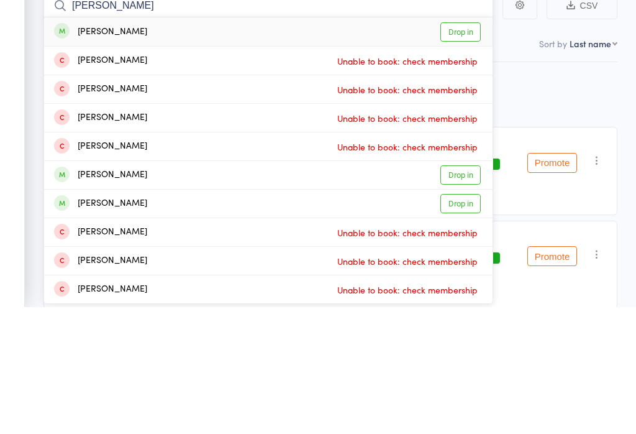
type input "max leschman"
click at [466, 149] on link "Drop in" at bounding box center [461, 158] width 40 height 19
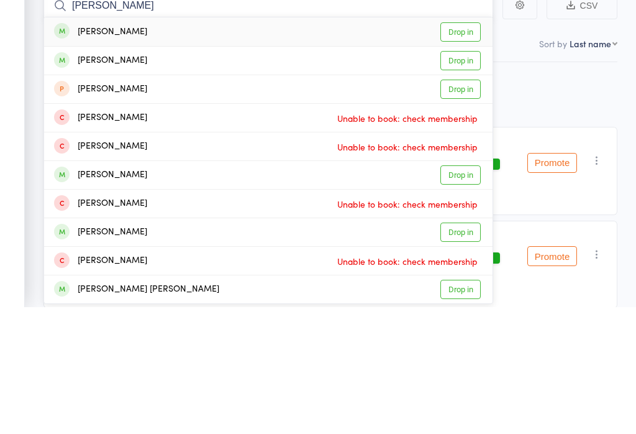
type input "olivia de"
click at [459, 149] on link "Drop in" at bounding box center [461, 158] width 40 height 19
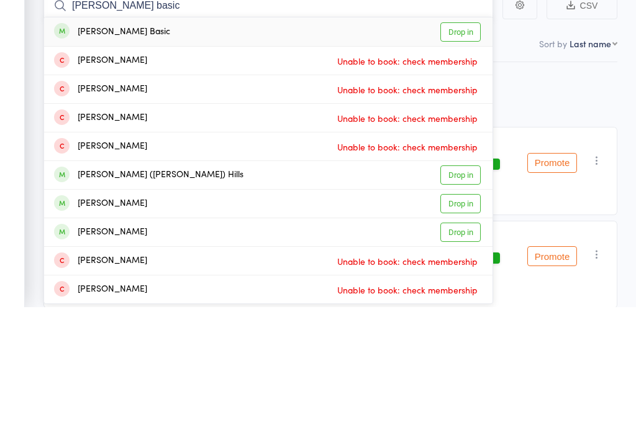
type input "Oliver basic"
click at [457, 149] on link "Drop in" at bounding box center [461, 158] width 40 height 19
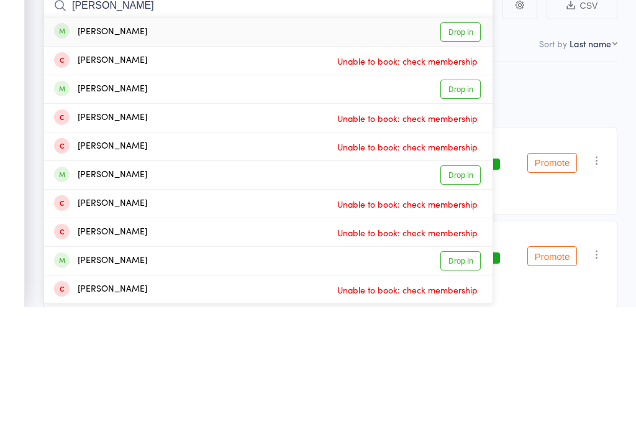
type input "henry de la"
click at [459, 149] on link "Drop in" at bounding box center [461, 158] width 40 height 19
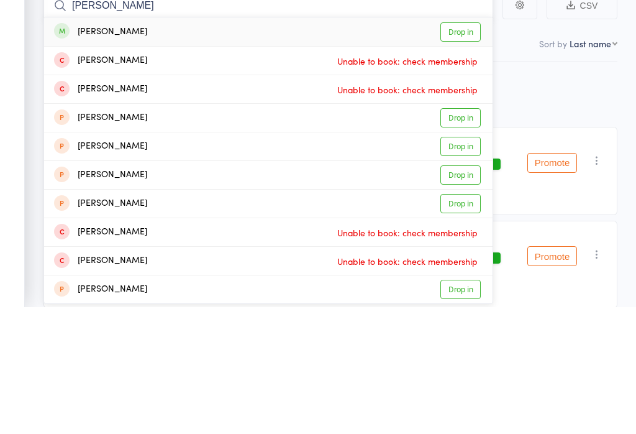
type input "Katarina"
click at [459, 149] on link "Drop in" at bounding box center [461, 158] width 40 height 19
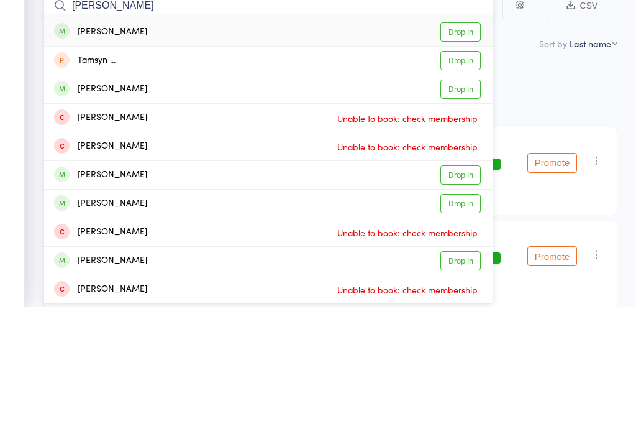
type input "Tamara"
click at [459, 149] on link "Drop in" at bounding box center [461, 158] width 40 height 19
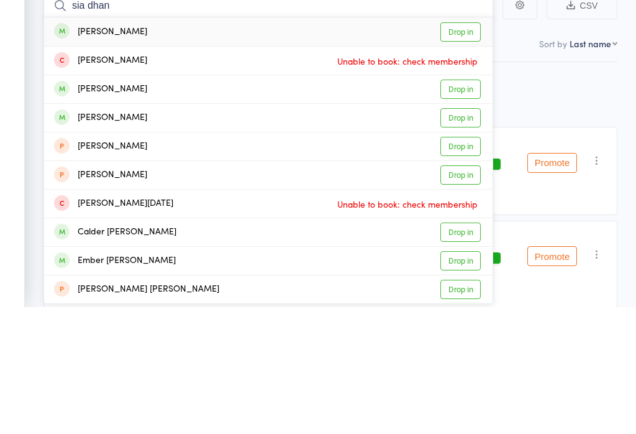
type input "sia dhan"
click at [458, 149] on link "Drop in" at bounding box center [461, 158] width 40 height 19
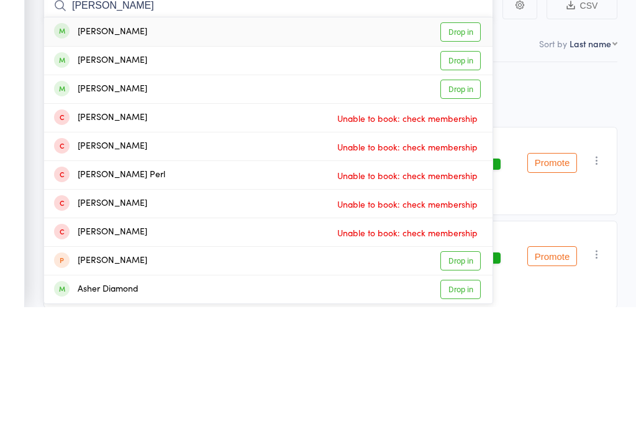
type input "asher scales"
click at [449, 149] on link "Drop in" at bounding box center [461, 158] width 40 height 19
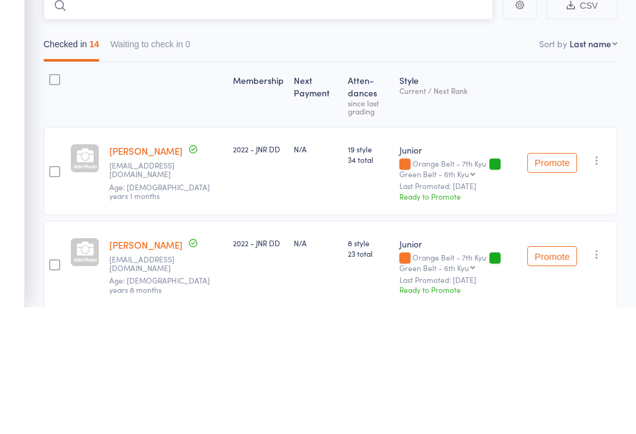
scroll to position [127, 0]
